Goal: Check status: Check status

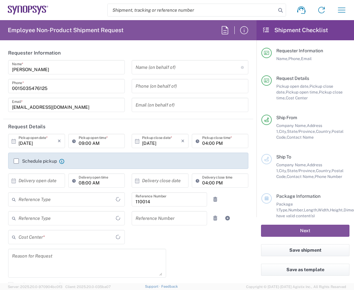
type input "Department"
type input "[GEOGRAPHIC_DATA]"
type input "US01, HR, Corporate 110014"
type input "Delivered at Place"
type input "[US_STATE]"
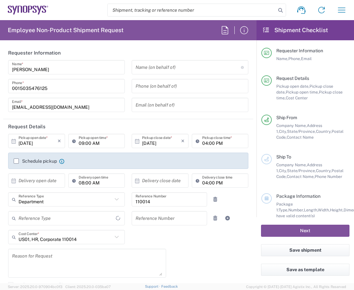
type input "[GEOGRAPHIC_DATA]"
type input "Hillsboro US03"
click at [339, 11] on icon "button" at bounding box center [341, 10] width 10 height 10
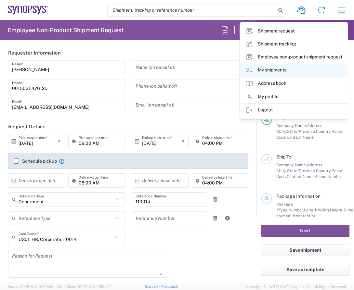
click at [286, 67] on link "My shipments" at bounding box center [293, 70] width 107 height 13
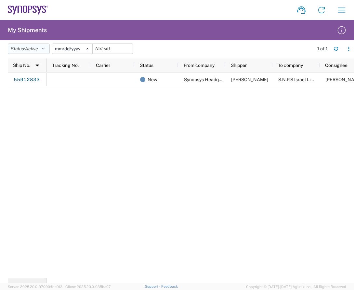
click at [45, 47] on icon "button" at bounding box center [43, 48] width 3 height 5
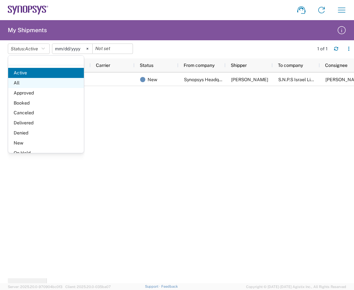
click at [16, 81] on span "All" at bounding box center [46, 83] width 76 height 10
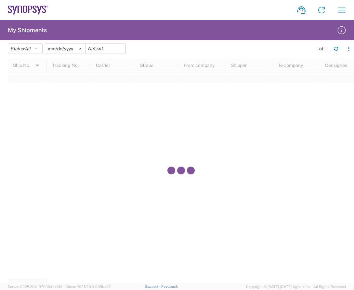
click at [85, 49] on svg-icon at bounding box center [80, 49] width 10 height 10
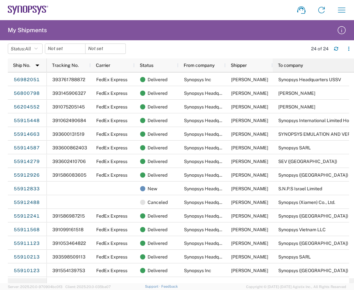
drag, startPoint x: 318, startPoint y: 68, endPoint x: 359, endPoint y: 68, distance: 40.6
click at [354, 68] on html "Shipment request Shipment tracking Employee non-product shipment request My shi…" at bounding box center [177, 145] width 354 height 290
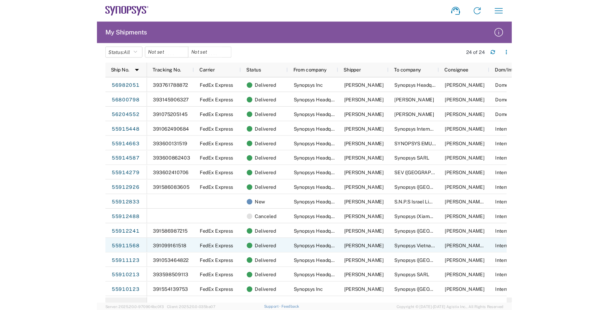
scroll to position [87, 0]
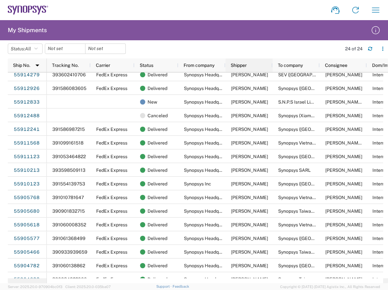
drag, startPoint x: 272, startPoint y: 65, endPoint x: 255, endPoint y: 65, distance: 16.6
click at [255, 65] on div "Shipper" at bounding box center [249, 66] width 47 height 14
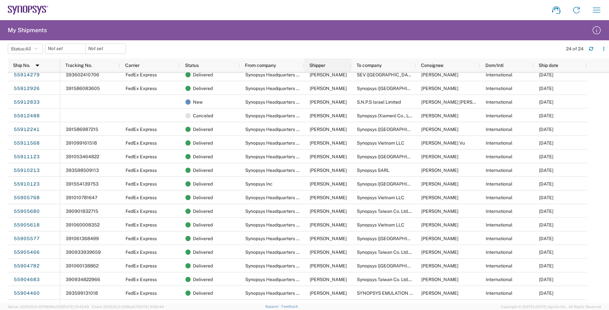
drag, startPoint x: 368, startPoint y: 66, endPoint x: 338, endPoint y: 67, distance: 29.9
click at [338, 67] on div "Shipper" at bounding box center [327, 66] width 47 height 14
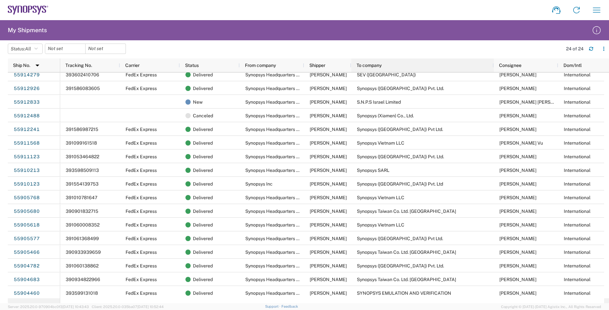
drag, startPoint x: 414, startPoint y: 65, endPoint x: 492, endPoint y: 67, distance: 78.0
click at [354, 67] on div at bounding box center [493, 66] width 3 height 14
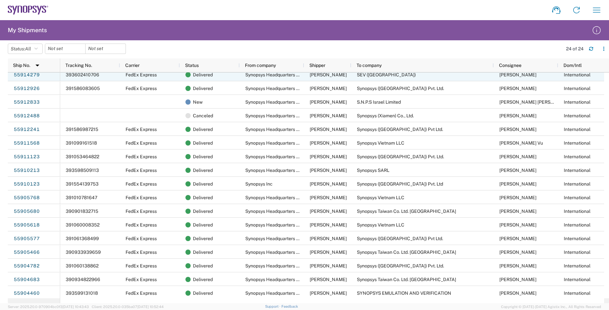
scroll to position [0, 0]
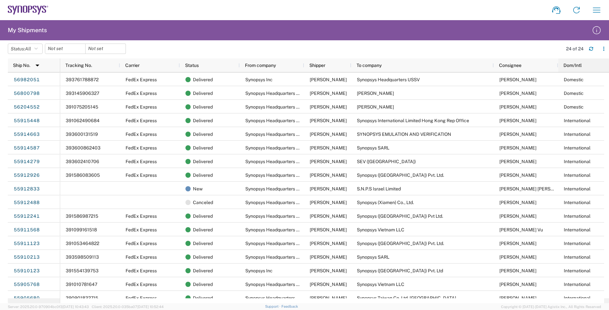
click at [354, 64] on span "Dom/Intl" at bounding box center [572, 65] width 18 height 5
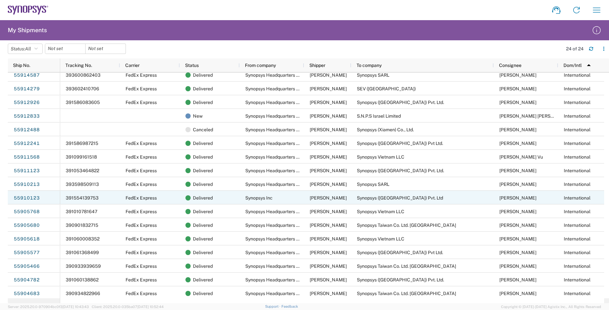
scroll to position [102, 0]
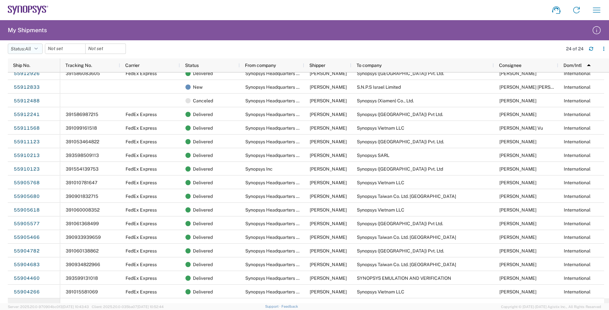
click at [41, 48] on button "Status: All" at bounding box center [25, 49] width 35 height 10
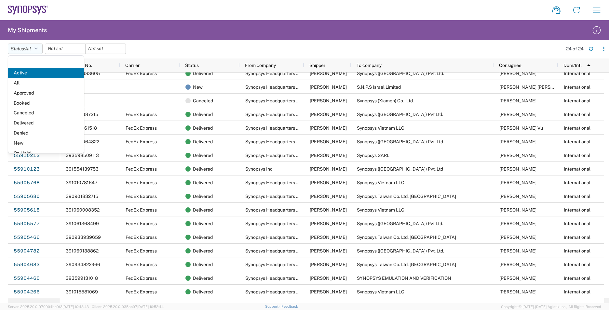
click at [41, 48] on button "Status: All" at bounding box center [25, 49] width 35 height 10
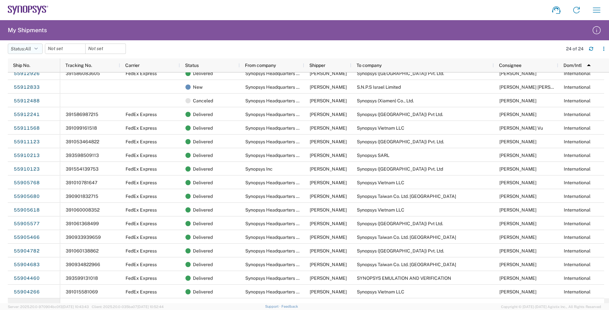
click at [41, 48] on button "Status: All" at bounding box center [25, 49] width 35 height 10
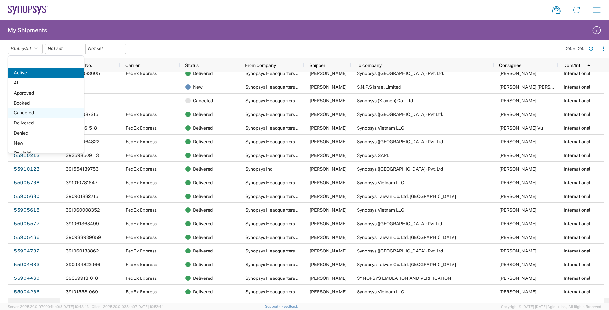
scroll to position [38, 0]
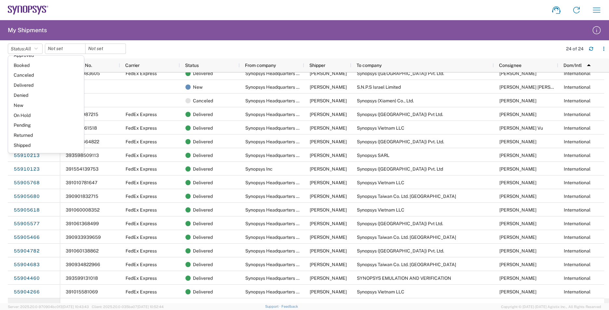
click at [210, 44] on agx-table-filter-chips "Status: All Active All Approved Booked Canceled Delivered Denied New On Hold Pe…" at bounding box center [283, 51] width 551 height 15
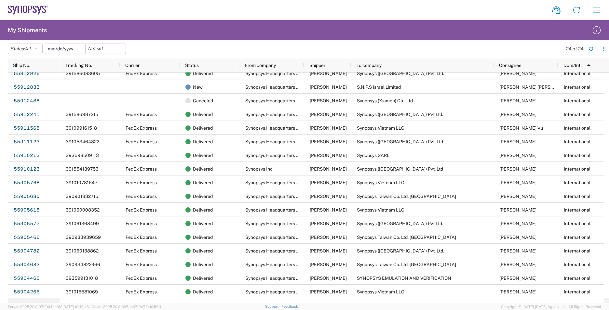
click at [72, 49] on input "date" at bounding box center [65, 49] width 40 height 10
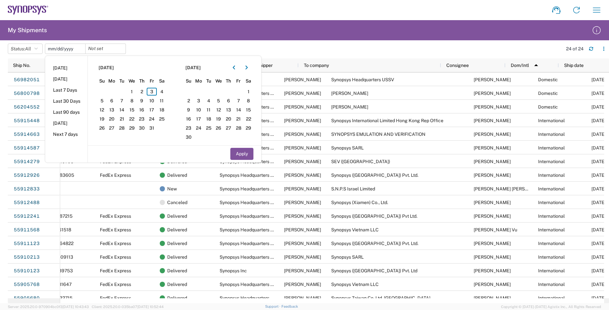
scroll to position [0, 0]
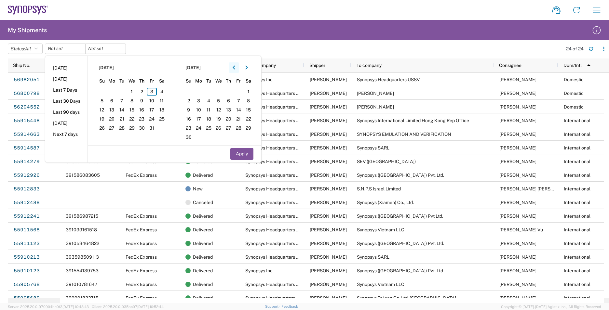
click at [234, 69] on icon "button" at bounding box center [233, 67] width 3 height 5
click at [102, 92] on span "1" at bounding box center [102, 92] width 10 height 8
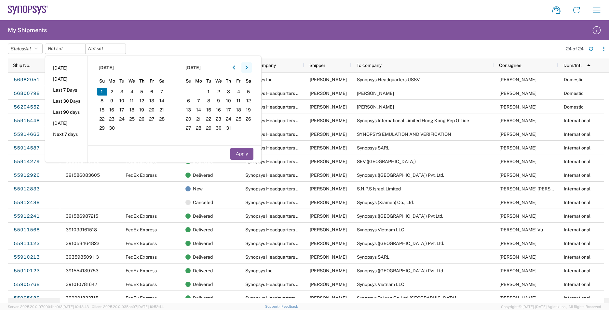
click at [248, 69] on icon "button" at bounding box center [246, 67] width 3 height 5
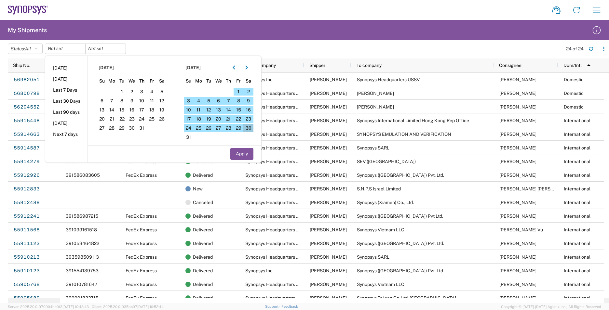
click at [249, 125] on span "30" at bounding box center [248, 128] width 10 height 8
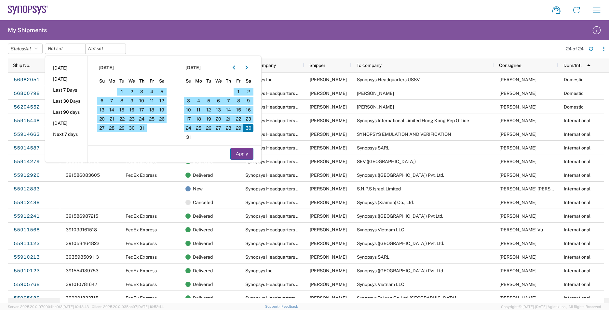
click at [247, 156] on button "Apply" at bounding box center [241, 154] width 23 height 12
type input "[DATE]"
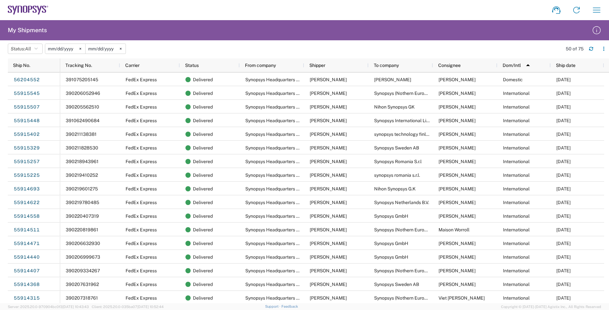
click at [354, 20] on agx-form-header "My Shipments" at bounding box center [304, 30] width 609 height 20
click at [81, 48] on icon at bounding box center [80, 49] width 2 height 2
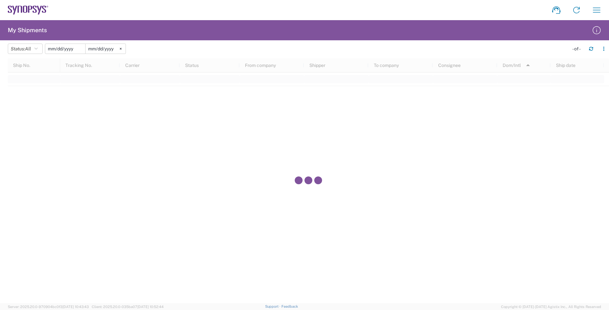
click at [64, 48] on input "date" at bounding box center [65, 49] width 40 height 10
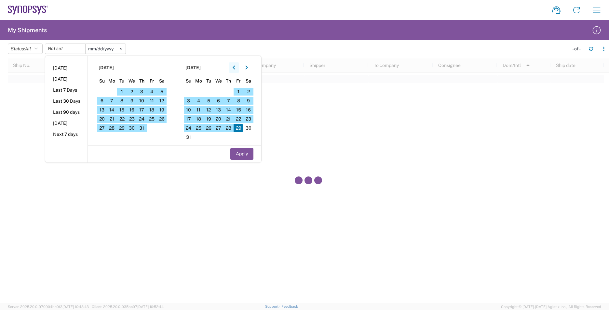
click at [238, 69] on button "button" at bounding box center [234, 67] width 10 height 10
click at [235, 67] on icon "button" at bounding box center [233, 67] width 3 height 5
click at [144, 92] on span "1" at bounding box center [142, 92] width 10 height 8
click at [69, 49] on input "date" at bounding box center [65, 49] width 40 height 10
click at [146, 91] on span "1" at bounding box center [142, 92] width 10 height 8
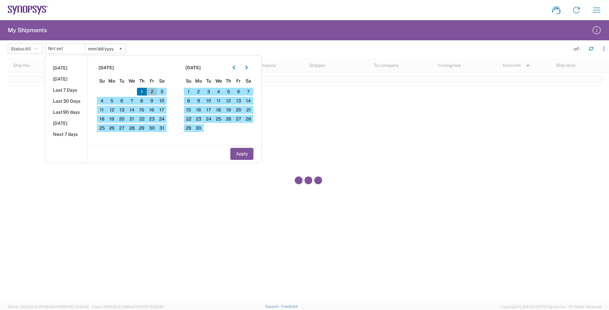
click at [156, 93] on span "2" at bounding box center [152, 92] width 10 height 8
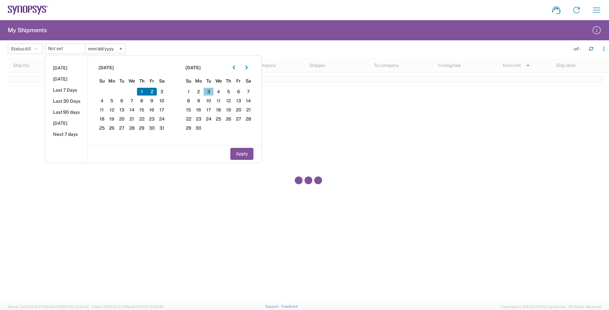
click at [210, 91] on span "3" at bounding box center [208, 92] width 10 height 8
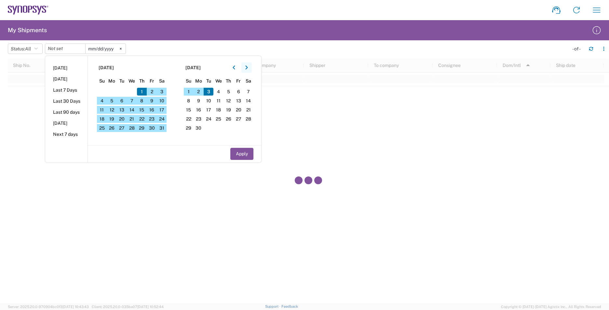
click at [248, 71] on button "button" at bounding box center [246, 67] width 10 height 10
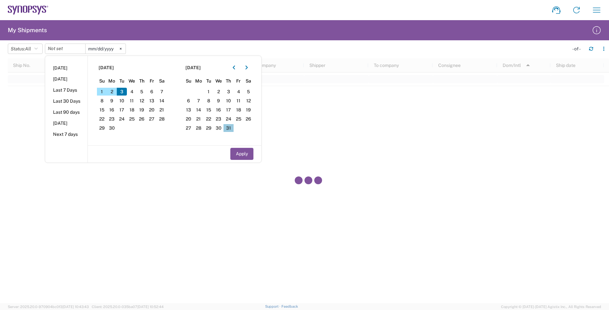
click at [231, 130] on span "31" at bounding box center [228, 128] width 10 height 8
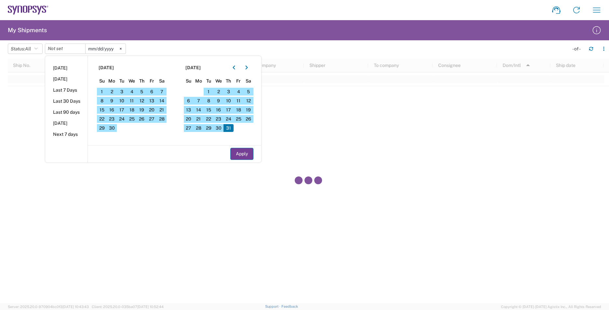
click at [243, 157] on button "Apply" at bounding box center [241, 154] width 23 height 12
type input "[DATE]"
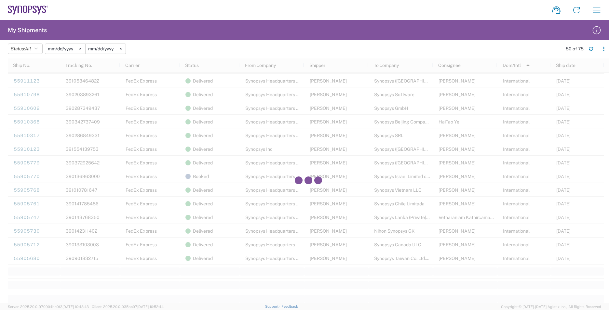
scroll to position [607, 0]
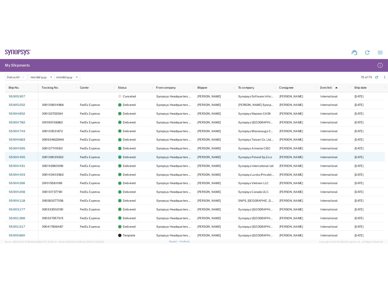
scroll to position [793, 0]
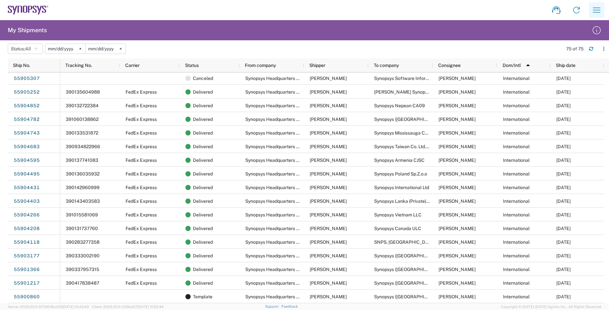
click at [354, 13] on icon "button" at bounding box center [596, 10] width 10 height 10
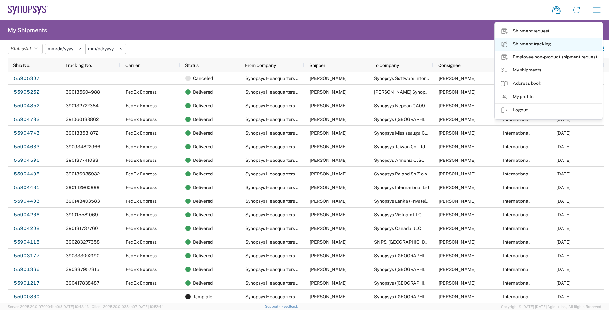
click at [354, 47] on link "Shipment tracking" at bounding box center [548, 44] width 107 height 13
